Goal: Task Accomplishment & Management: Use online tool/utility

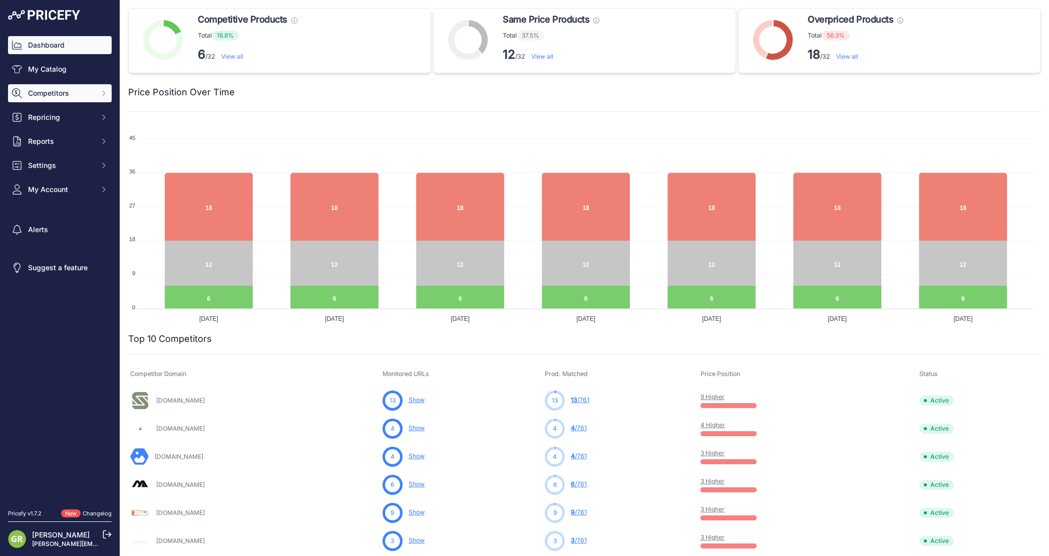
click at [53, 95] on span "Competitors" at bounding box center [61, 93] width 66 height 10
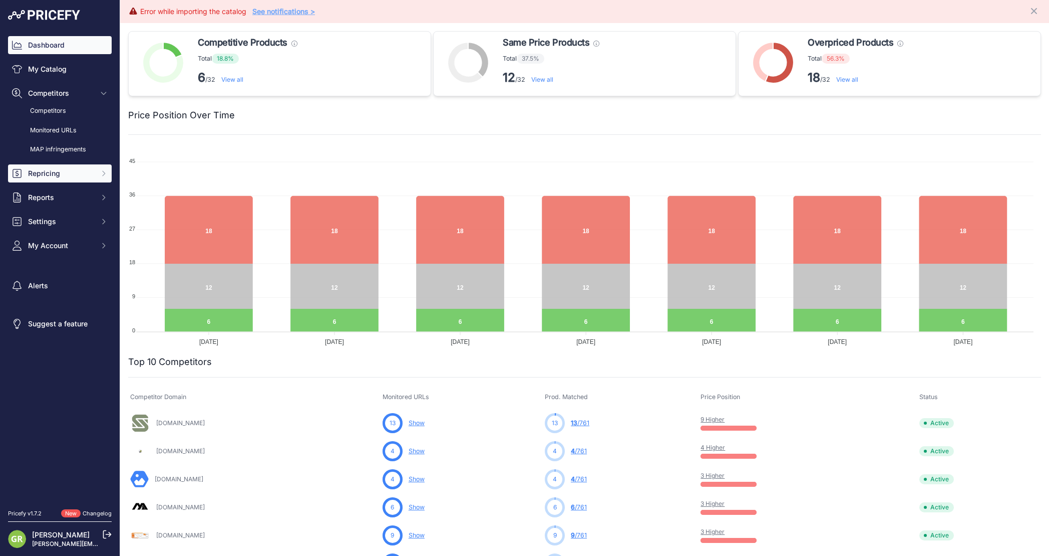
click at [54, 179] on button "Repricing" at bounding box center [60, 173] width 104 height 18
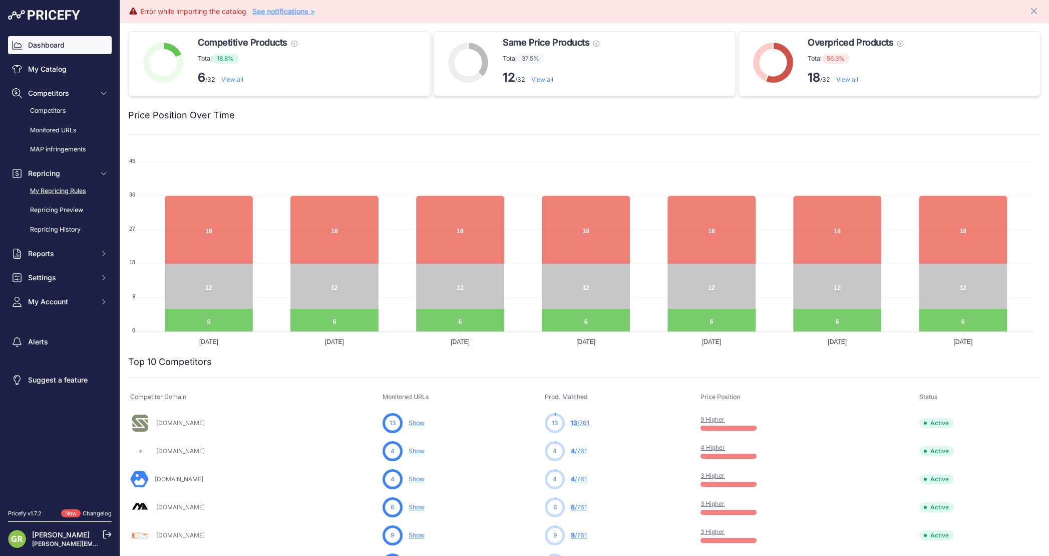
click at [53, 191] on link "My Repricing Rules" at bounding box center [60, 191] width 104 height 18
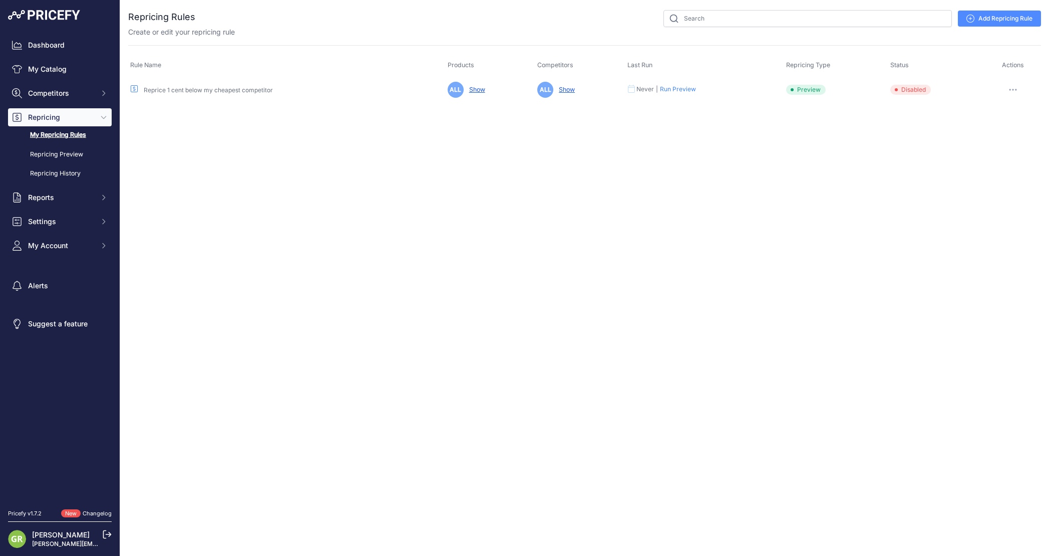
click at [1018, 21] on link "Add Repricing Rule" at bounding box center [999, 19] width 83 height 16
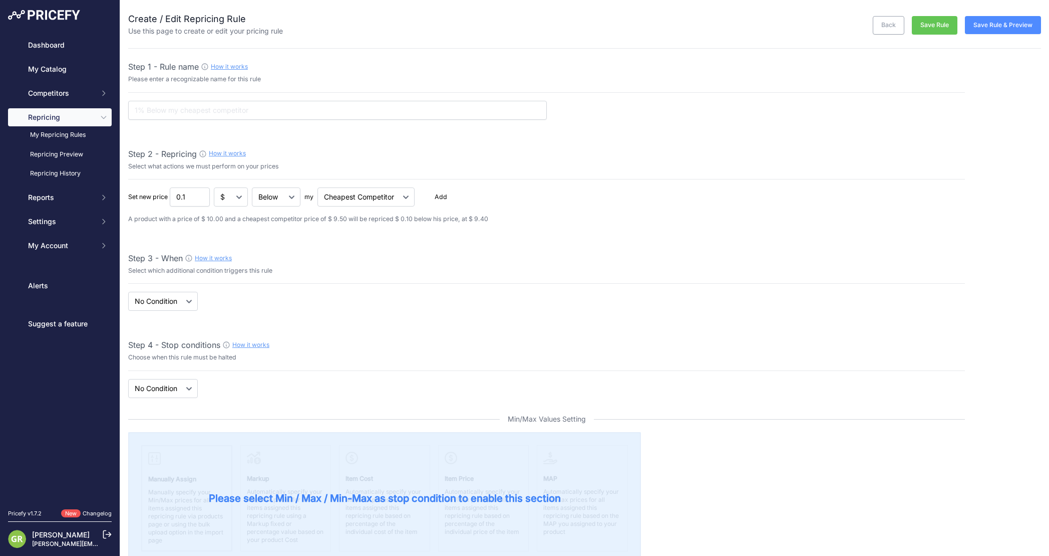
select select "7"
click at [358, 191] on select "Cheapest Competitor Highest Competitor" at bounding box center [366, 196] width 97 height 19
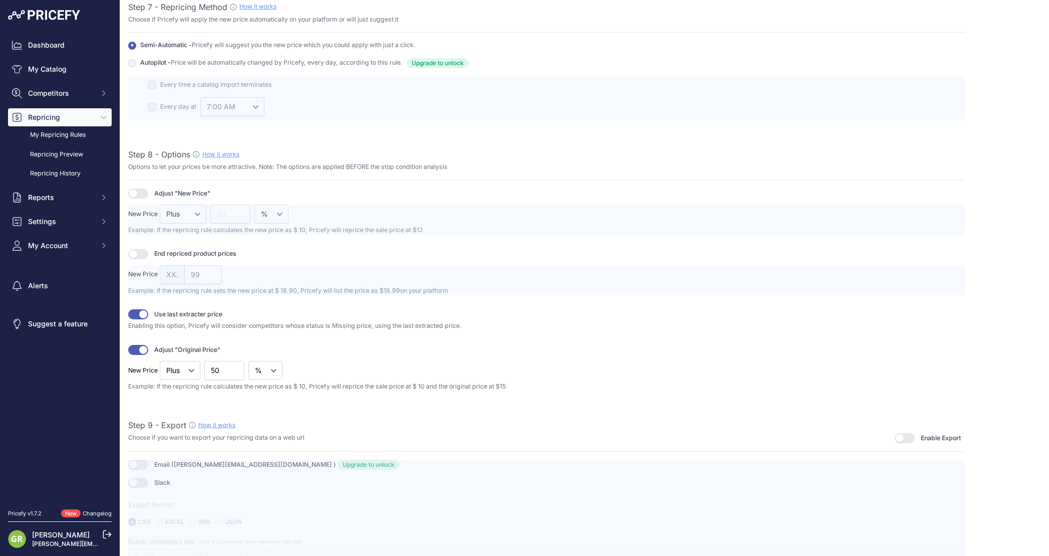
scroll to position [1134, 0]
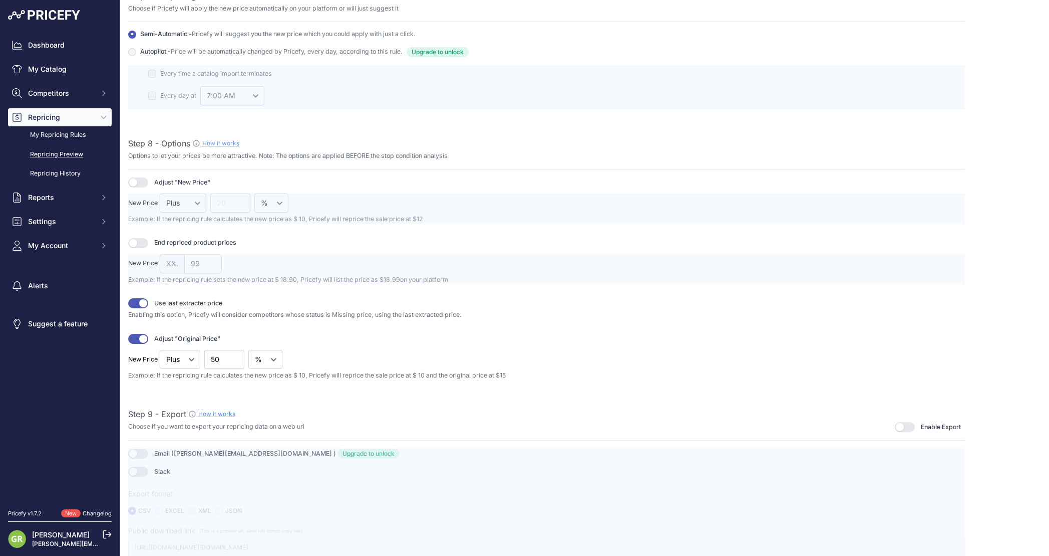
click at [42, 153] on link "Repricing Preview" at bounding box center [60, 155] width 104 height 18
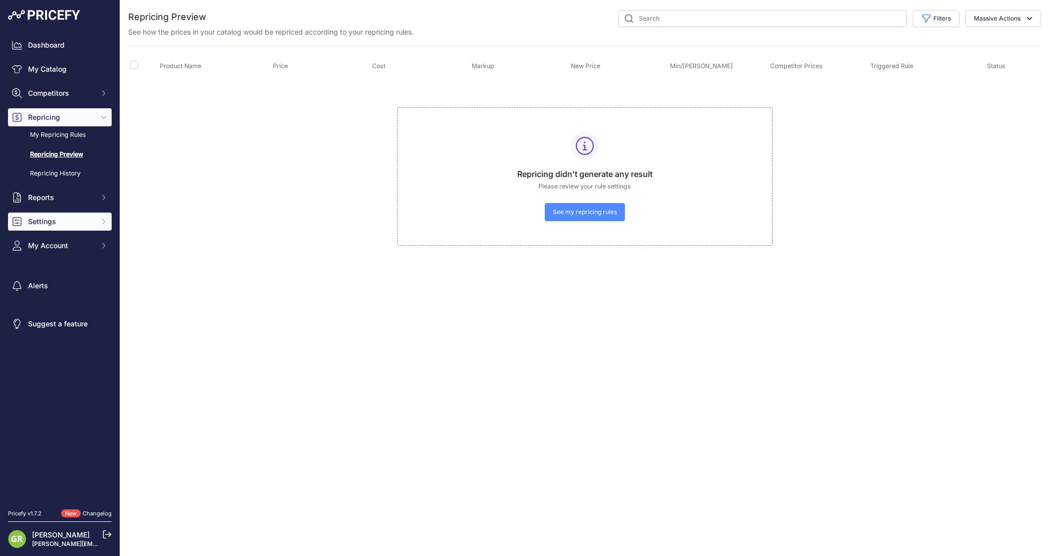
click at [70, 226] on span "Settings" at bounding box center [61, 221] width 66 height 10
click at [40, 241] on link "General" at bounding box center [60, 239] width 104 height 18
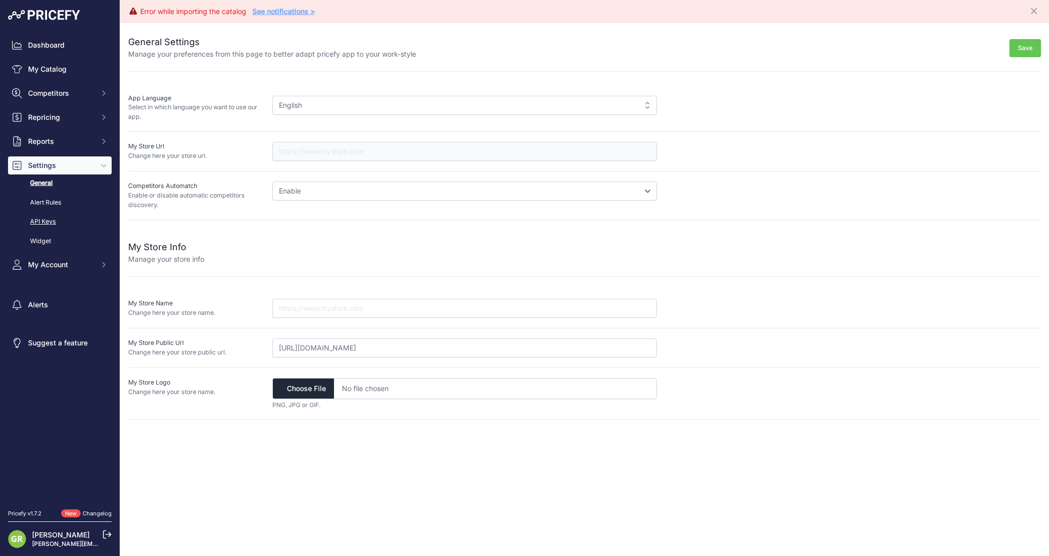
click at [43, 226] on link "API Keys" at bounding box center [60, 222] width 104 height 18
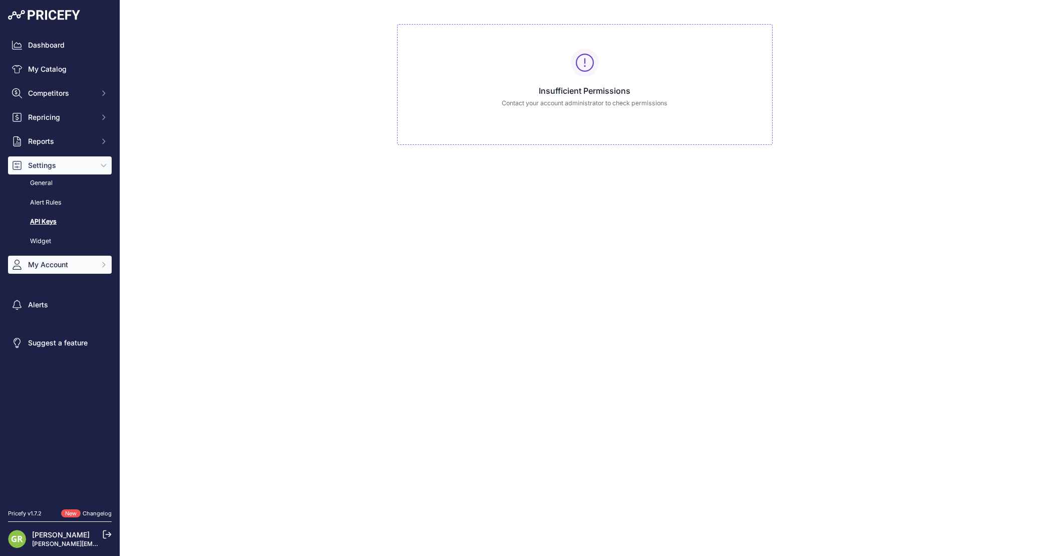
click at [52, 266] on span "My Account" at bounding box center [61, 264] width 66 height 10
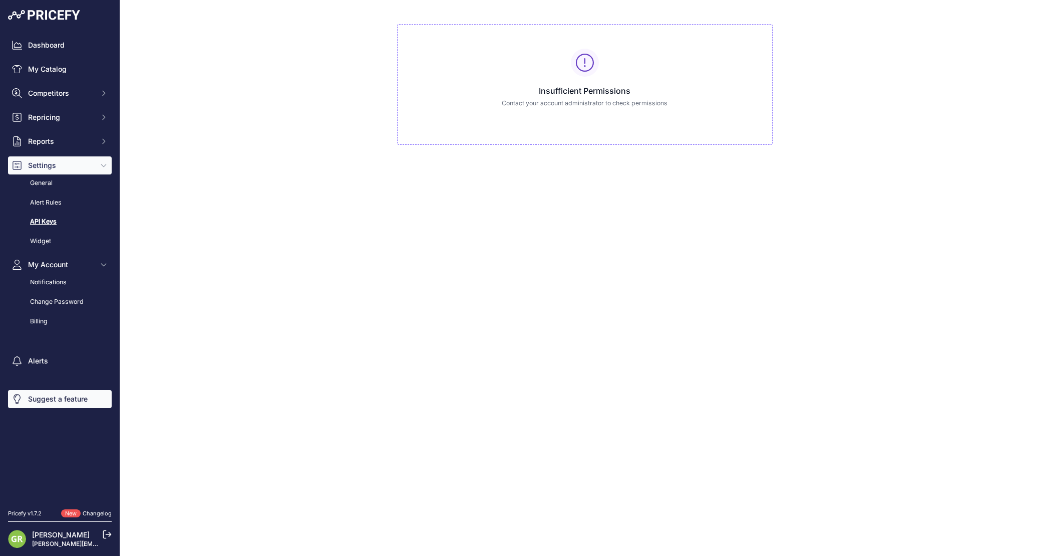
click at [61, 405] on link "Suggest a feature" at bounding box center [60, 399] width 104 height 18
